Goal: Check status: Check status

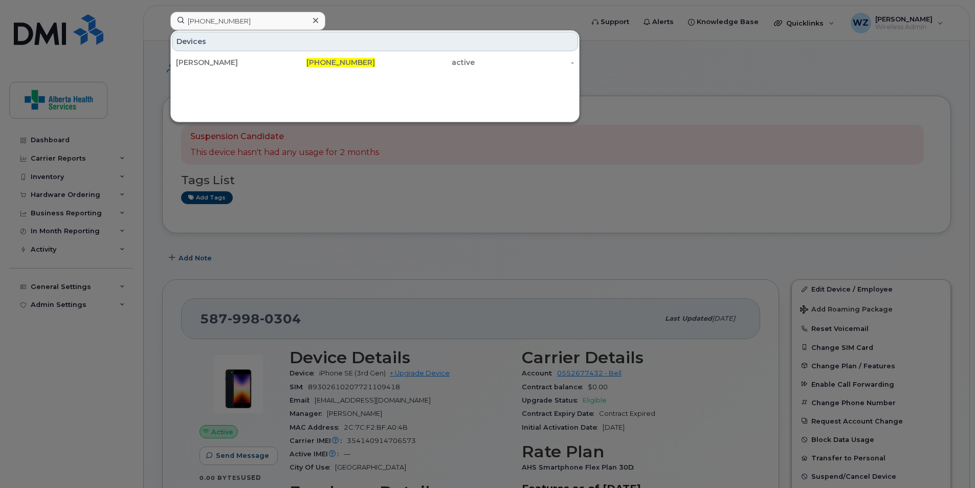
type input "[PHONE_NUMBER]"
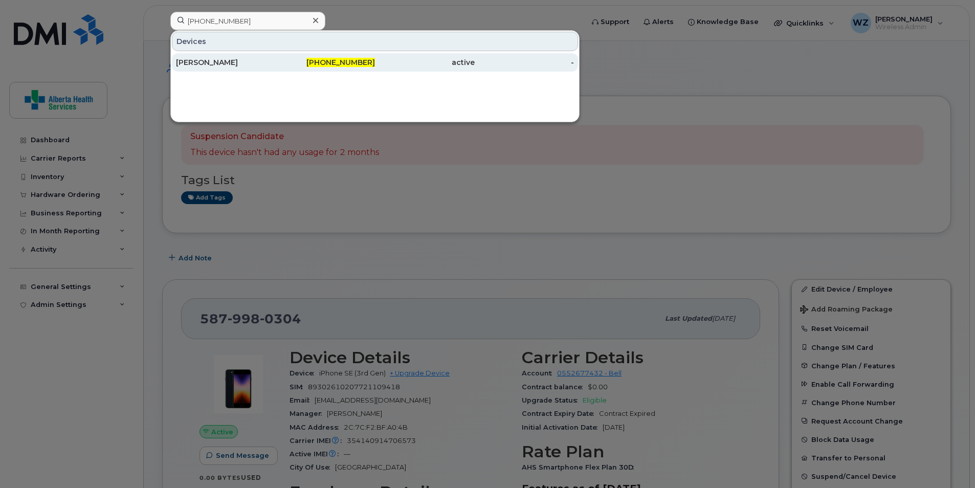
drag, startPoint x: 228, startPoint y: 60, endPoint x: 232, endPoint y: 65, distance: 6.7
click at [228, 64] on div "[PERSON_NAME]" at bounding box center [226, 62] width 100 height 10
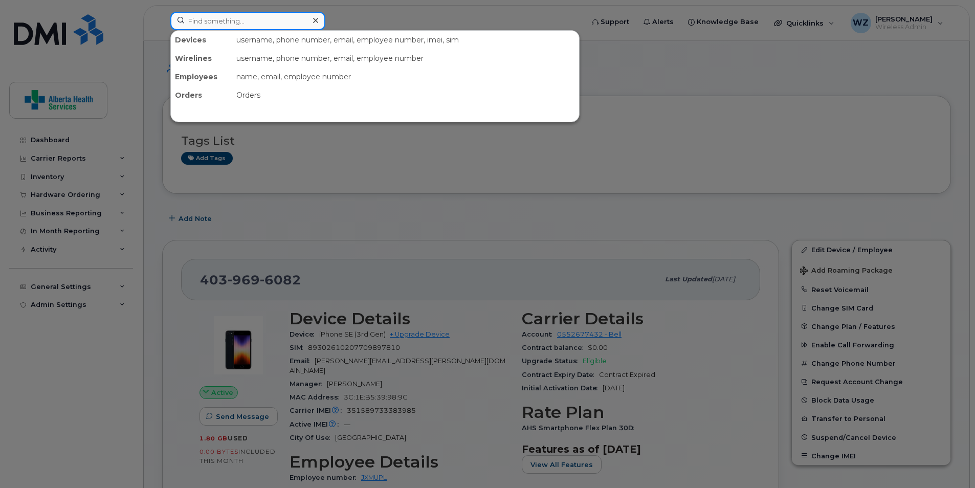
paste input "[PHONE_NUMBER]"
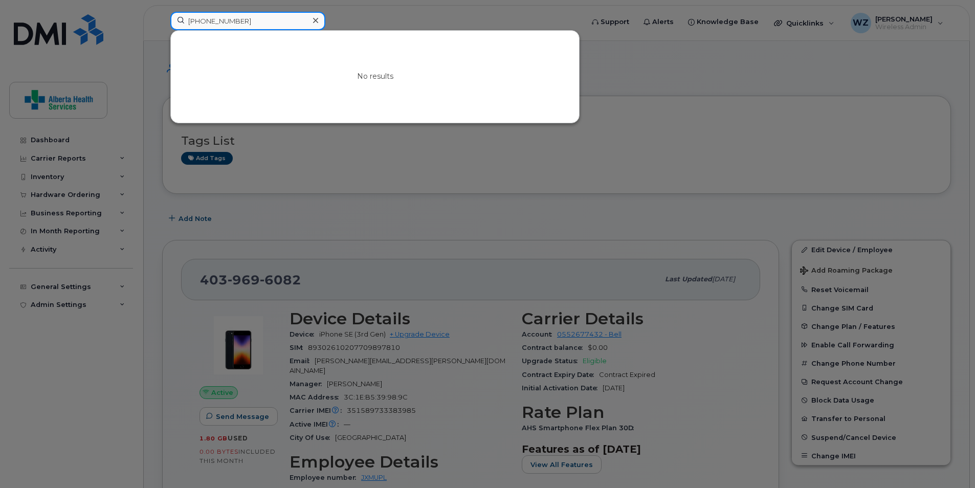
type input "[PHONE_NUMBER]"
click at [255, 22] on input "[PHONE_NUMBER]" at bounding box center [247, 21] width 155 height 18
